Goal: Use online tool/utility: Utilize a website feature to perform a specific function

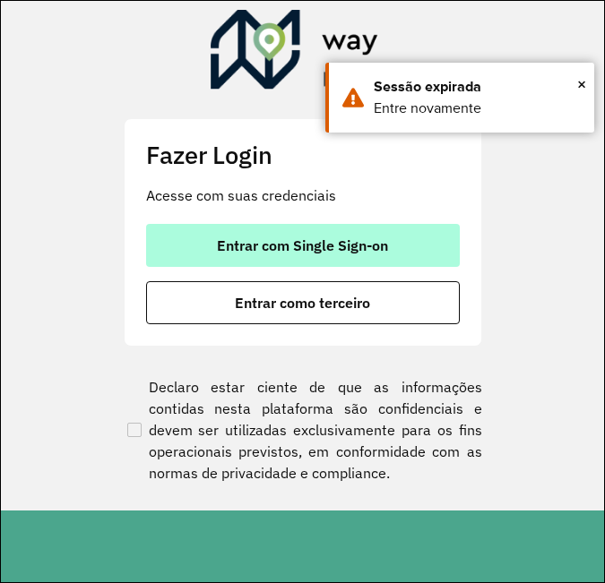
click at [355, 249] on span "Entrar com Single Sign-on" at bounding box center [302, 245] width 171 height 14
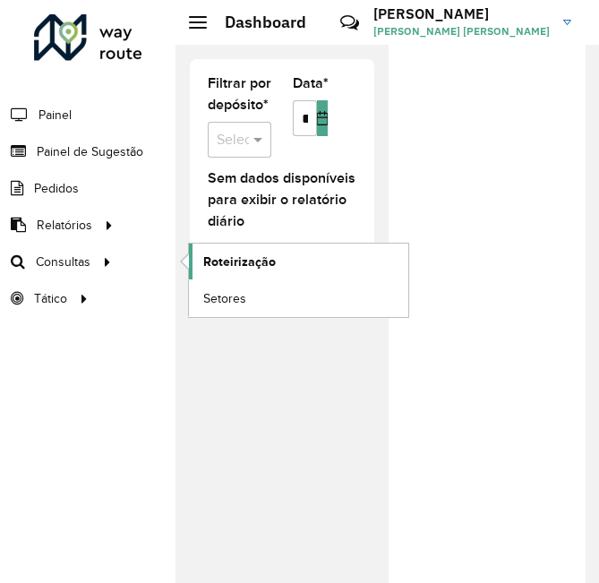
click at [233, 262] on span "Roteirização" at bounding box center [239, 262] width 73 height 19
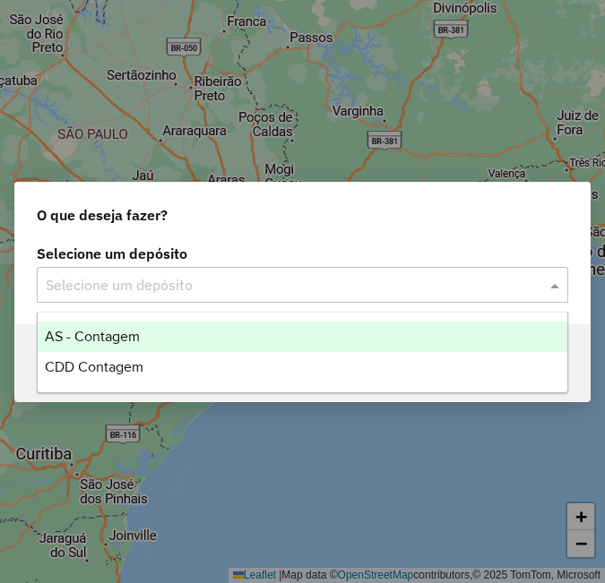
click at [546, 282] on span at bounding box center [557, 285] width 22 height 22
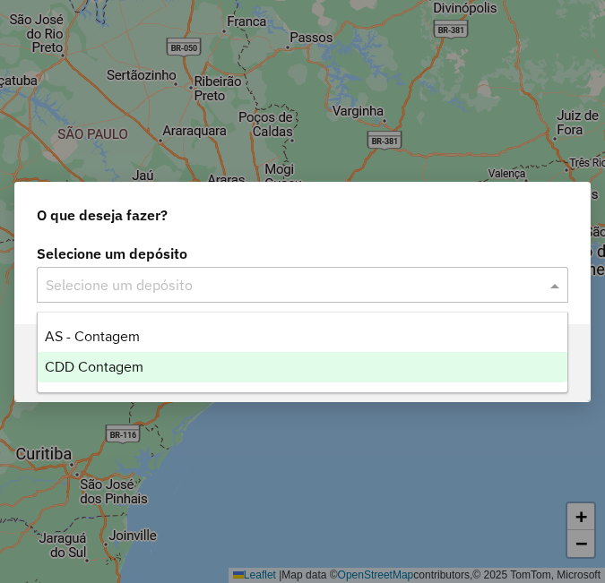
click at [467, 361] on div "CDD Contagem" at bounding box center [302, 367] width 529 height 30
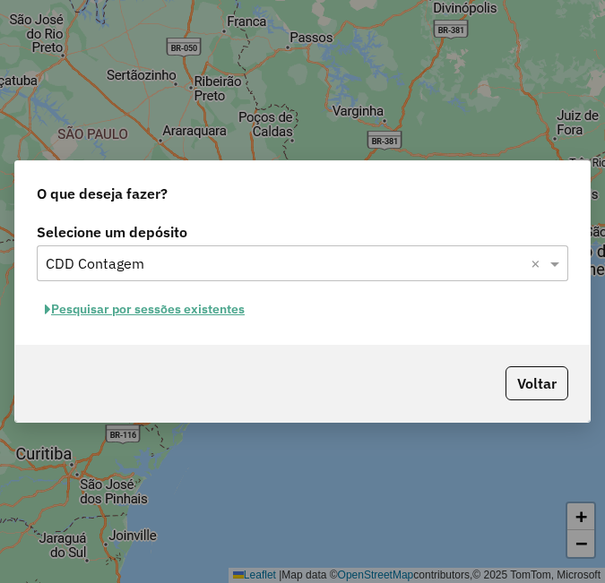
click at [220, 311] on button "Pesquisar por sessões existentes" at bounding box center [145, 310] width 216 height 28
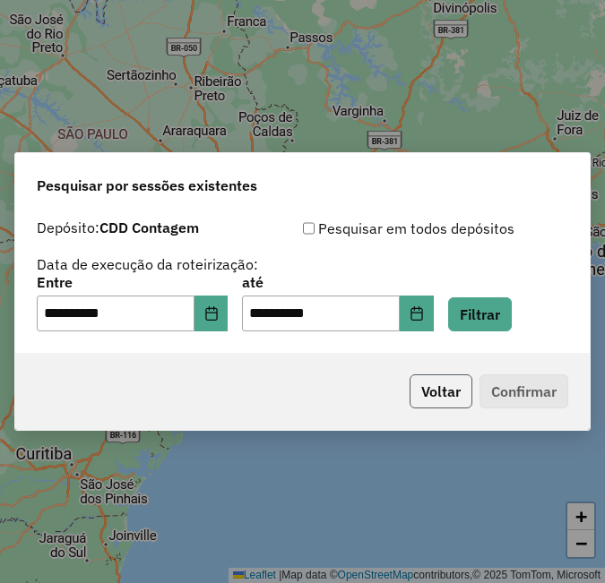
click at [450, 382] on button "Voltar" at bounding box center [440, 391] width 63 height 34
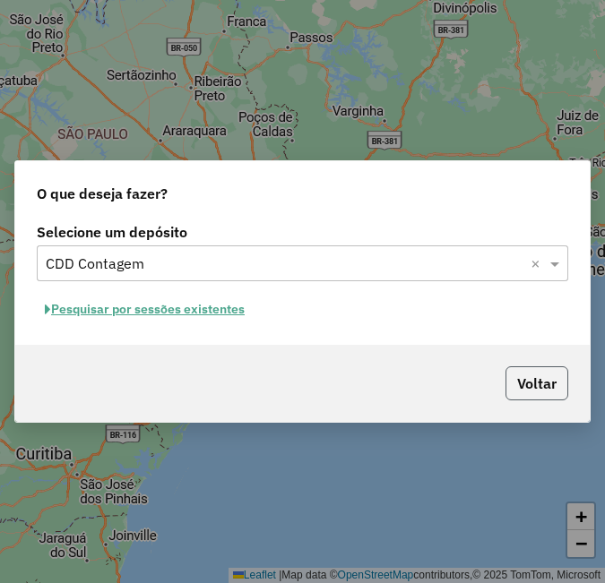
click at [546, 399] on button "Voltar" at bounding box center [536, 383] width 63 height 34
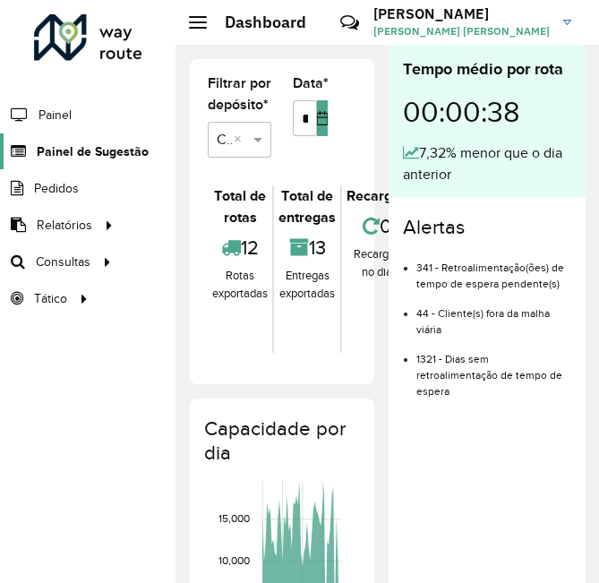
click at [82, 164] on link "Painel de Sugestão" at bounding box center [74, 151] width 149 height 36
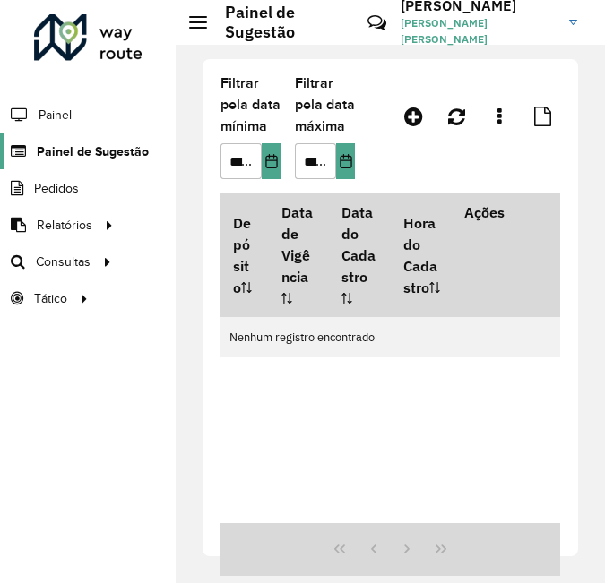
click at [117, 153] on span "Painel de Sugestão" at bounding box center [93, 151] width 112 height 19
click at [65, 114] on span "Painel" at bounding box center [57, 115] width 37 height 19
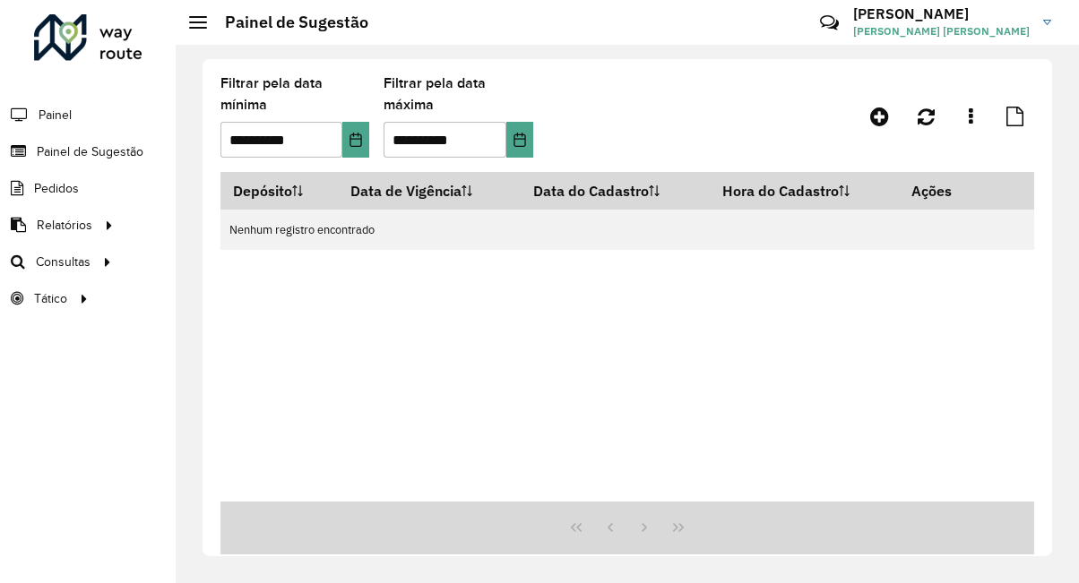
click at [86, 127] on li "Painel" at bounding box center [88, 115] width 176 height 38
click at [69, 119] on span "Painel" at bounding box center [57, 115] width 37 height 19
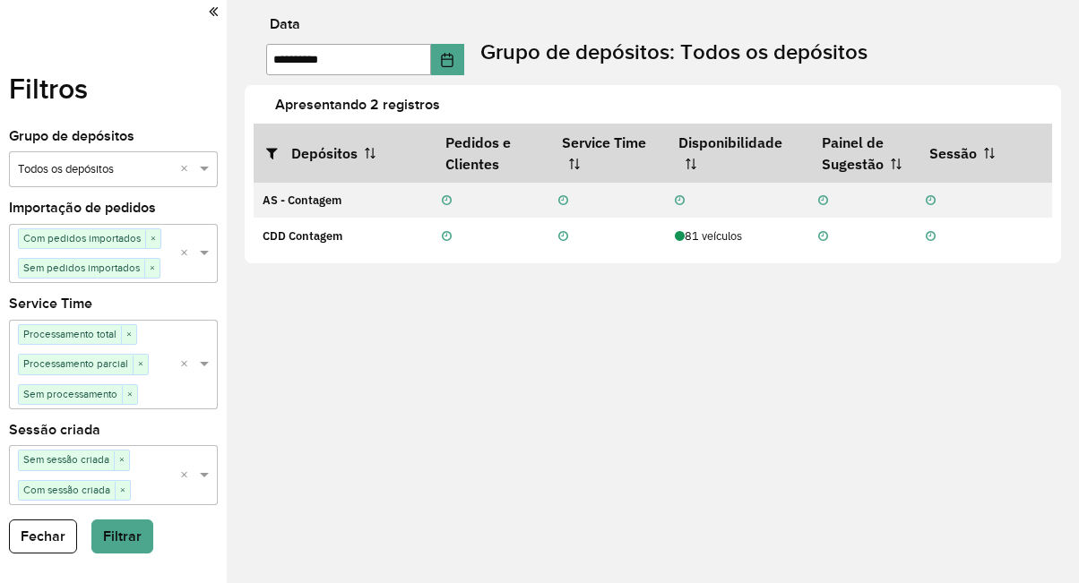
click at [217, 8] on icon at bounding box center [213, 12] width 9 height 16
click at [203, 174] on span at bounding box center [206, 169] width 22 height 18
